Goal: Task Accomplishment & Management: Manage account settings

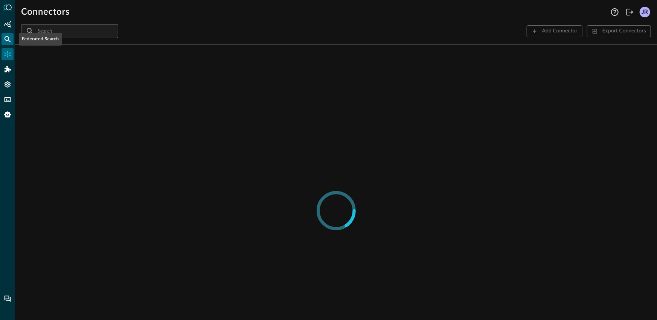
click at [6, 39] on icon "Federated Search" at bounding box center [8, 39] width 8 height 8
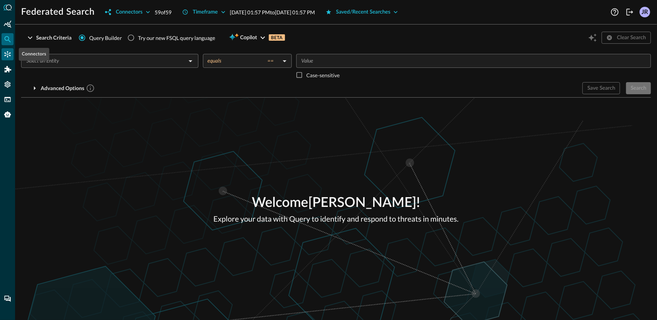
click at [7, 55] on icon "Connectors" at bounding box center [8, 54] width 8 height 8
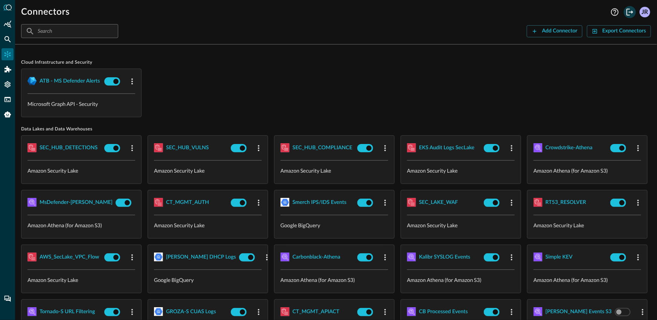
click at [628, 14] on icon "Logout" at bounding box center [630, 12] width 9 height 9
